Goal: Task Accomplishment & Management: Use online tool/utility

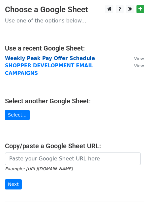
click at [28, 58] on strong "Weekly Peak Pay Offer Schedule" at bounding box center [50, 58] width 90 height 6
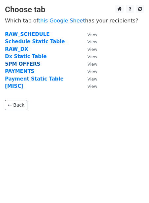
click at [22, 63] on strong "5PM OFFERS" at bounding box center [22, 64] width 35 height 6
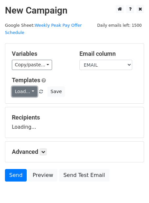
click at [16, 87] on link "Load..." at bounding box center [24, 92] width 25 height 10
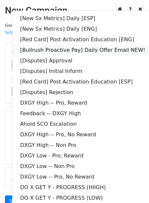
click at [74, 45] on link "[Bullrush Proactive Pay] Daily Offer Email NEW!" at bounding box center [82, 50] width 141 height 11
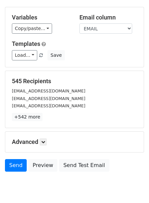
scroll to position [53, 0]
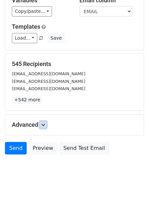
click at [44, 121] on link at bounding box center [43, 124] width 7 height 7
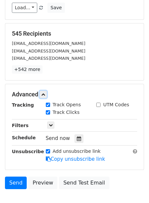
scroll to position [93, 0]
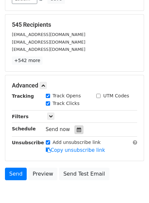
click at [78, 127] on icon at bounding box center [79, 129] width 4 height 5
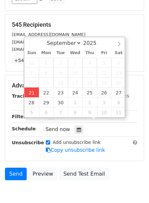
type input "[DATE] 12:00"
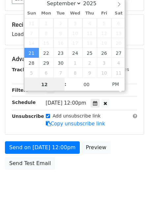
scroll to position [0, 0]
type input "2"
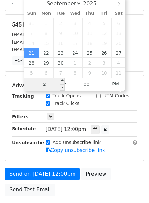
type input "[DATE] 14:00"
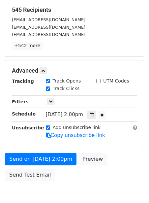
scroll to position [134, 0]
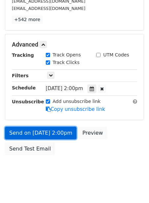
click at [24, 127] on link "Send on [DATE] 2:00pm" at bounding box center [41, 133] width 72 height 13
